Goal: Transaction & Acquisition: Purchase product/service

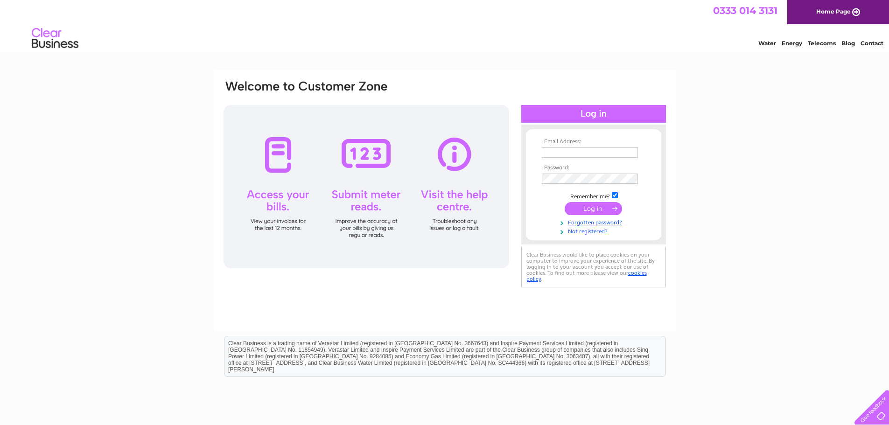
type input "easyfix.glasgow@gmail.com"
click at [577, 209] on input "submit" at bounding box center [593, 208] width 57 height 13
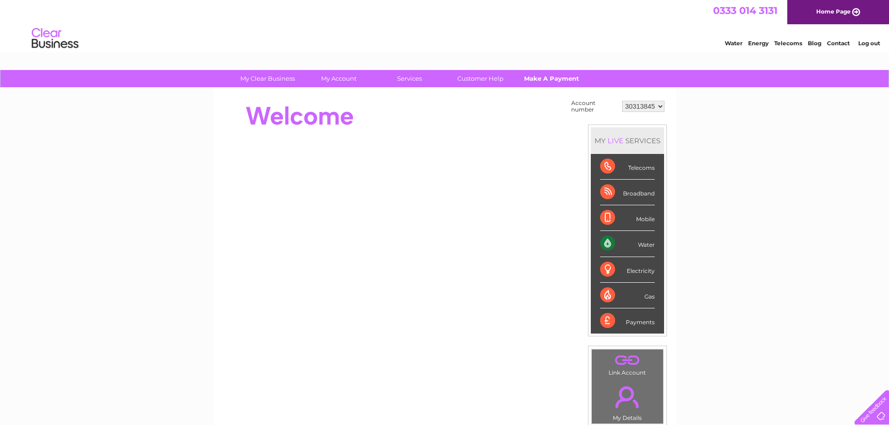
click at [555, 72] on link "Make A Payment" at bounding box center [551, 78] width 77 height 17
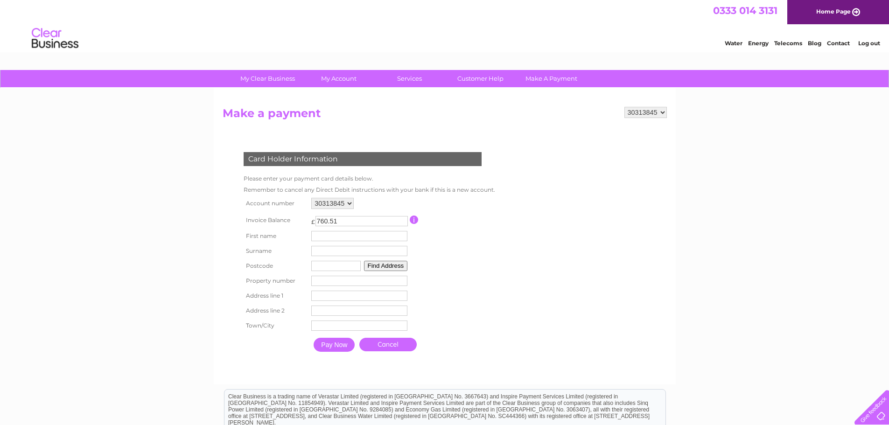
drag, startPoint x: 347, startPoint y: 221, endPoint x: 270, endPoint y: 234, distance: 78.6
click at [270, 234] on tbody "Account number 30313845 Invoice Balance £ 760.51" at bounding box center [367, 276] width 252 height 161
type input "350"
click at [343, 237] on input "text" at bounding box center [360, 236] width 97 height 11
type input "Piotr"
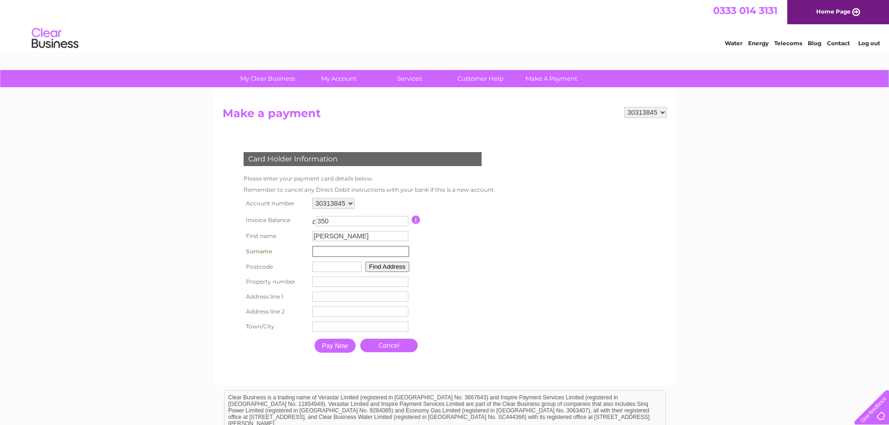
click at [355, 248] on input "text" at bounding box center [360, 251] width 97 height 11
type input "Ludwinek"
click at [347, 264] on input "text" at bounding box center [336, 267] width 49 height 10
type input "G32 7XN"
click at [315, 279] on input "number" at bounding box center [359, 281] width 96 height 10
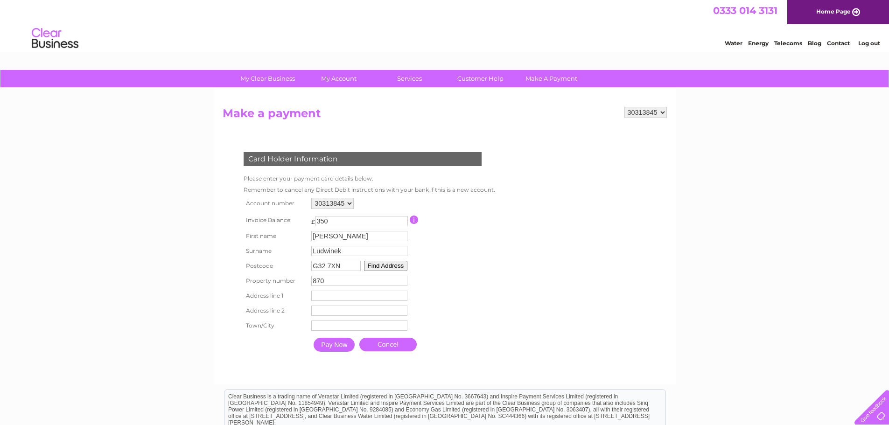
type input "870"
click at [321, 297] on input "text" at bounding box center [359, 296] width 96 height 10
type input "Shettleston Road"
click at [335, 326] on input "text" at bounding box center [360, 327] width 96 height 10
type input "Glasgow"
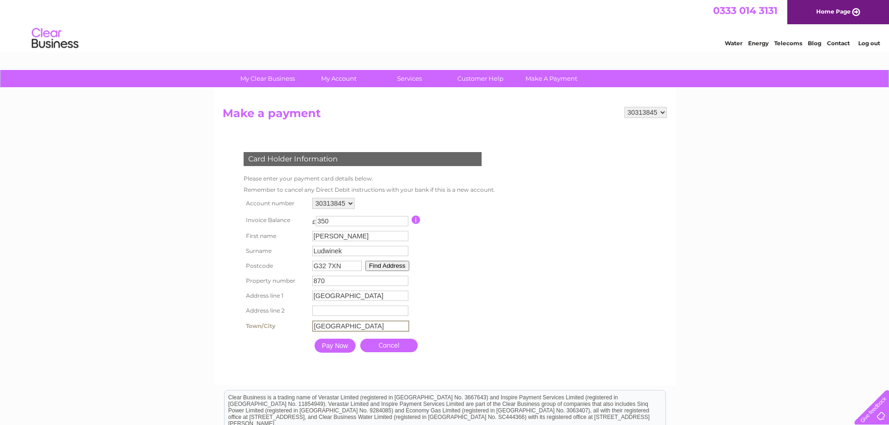
click at [336, 342] on input "Pay Now" at bounding box center [335, 346] width 41 height 14
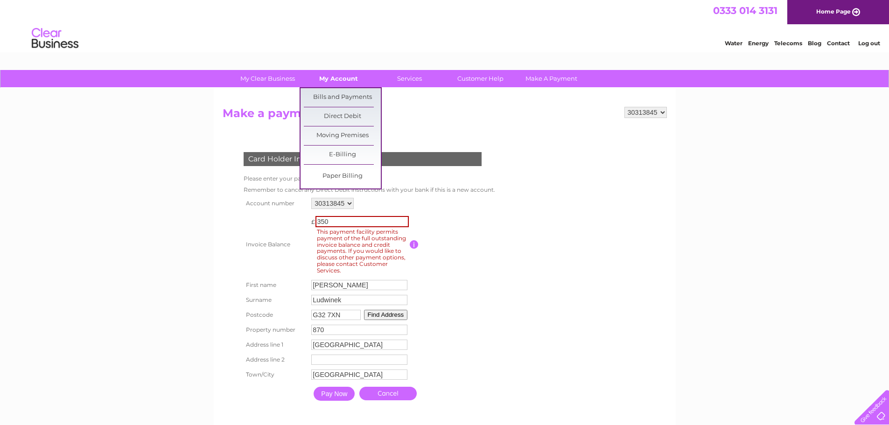
click at [353, 81] on link "My Account" at bounding box center [338, 78] width 77 height 17
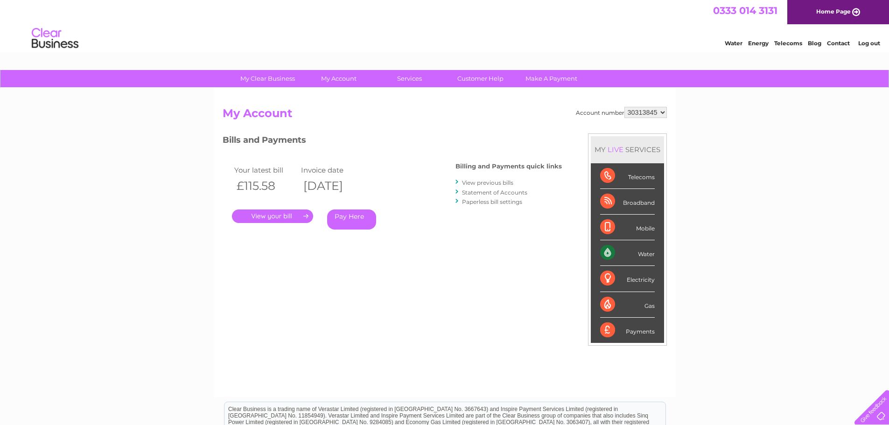
click at [350, 221] on link "Pay Here" at bounding box center [351, 220] width 49 height 20
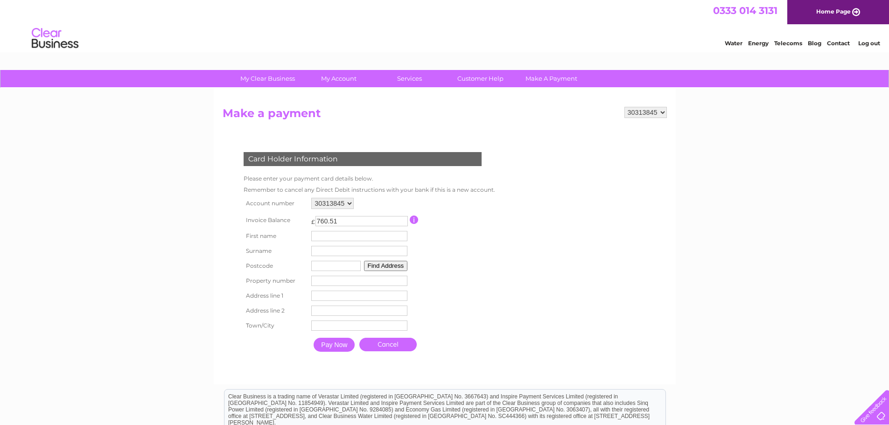
click at [414, 217] on input "button" at bounding box center [414, 220] width 9 height 8
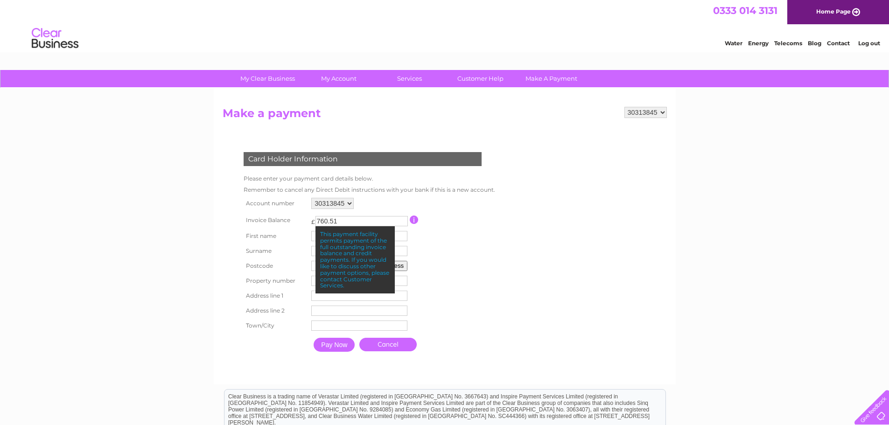
click at [476, 252] on table "Account number 30313845 Invoice Balance £ 760.51 First name Surname" at bounding box center [367, 276] width 252 height 161
